Goal: Find specific page/section: Find specific page/section

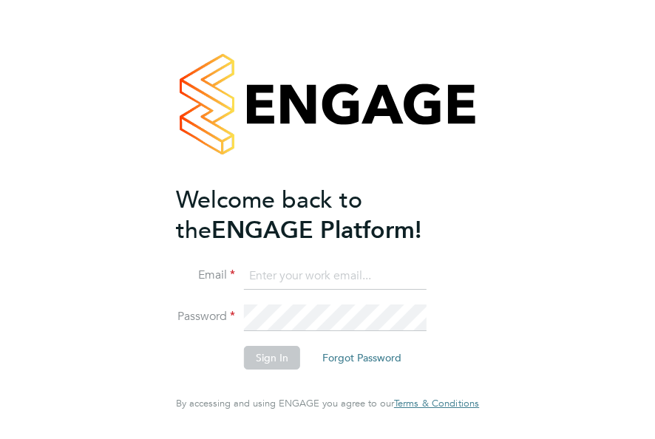
type input "[EMAIL_ADDRESS][DOMAIN_NAME]"
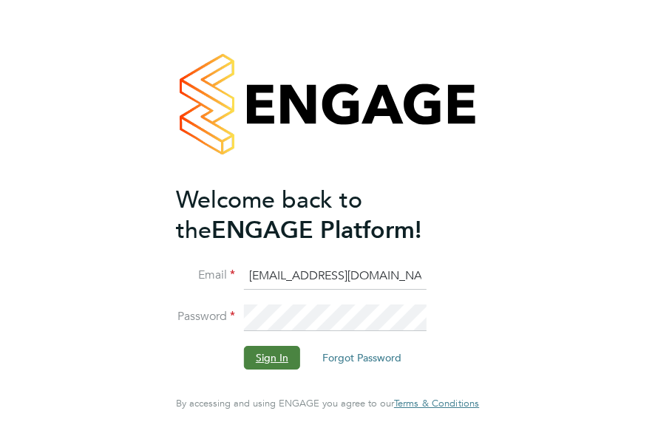
click at [247, 354] on button "Sign In" at bounding box center [272, 358] width 56 height 24
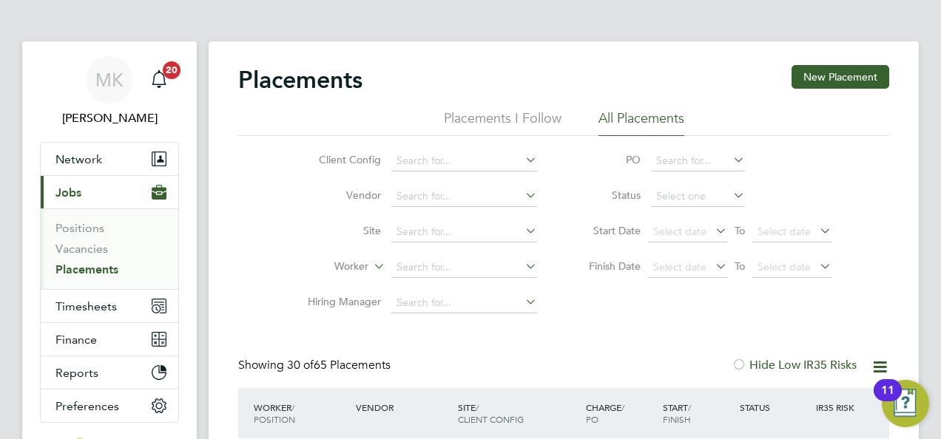
click at [90, 256] on li "Vacancies" at bounding box center [110, 252] width 111 height 21
click at [92, 252] on link "Vacancies" at bounding box center [81, 249] width 53 height 14
